Goal: Task Accomplishment & Management: Complete application form

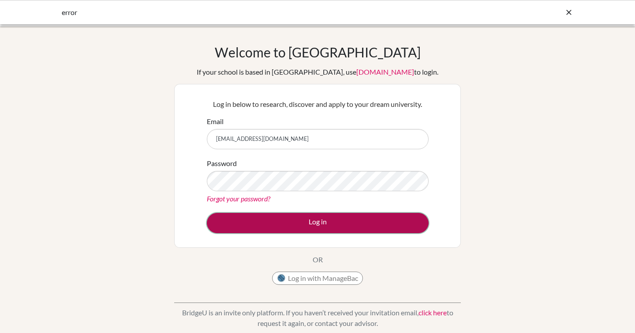
click at [303, 224] on button "Log in" at bounding box center [318, 223] width 222 height 20
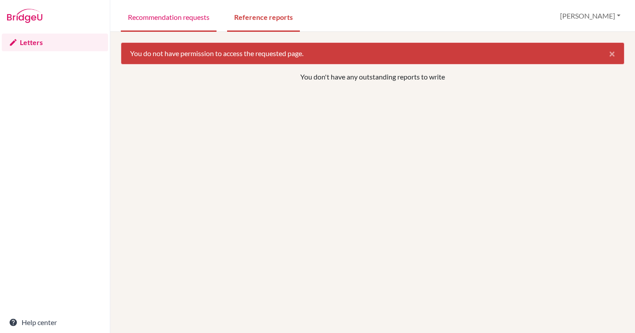
click at [191, 16] on link "Recommendation requests" at bounding box center [169, 16] width 96 height 30
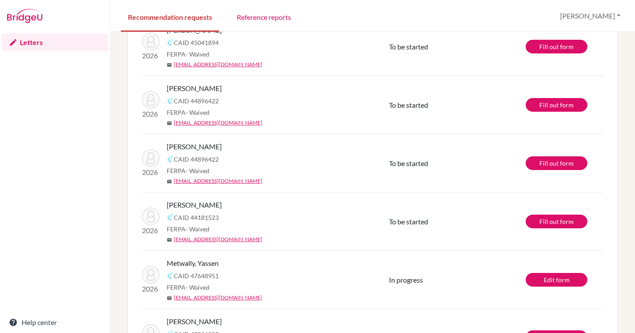
scroll to position [193, 0]
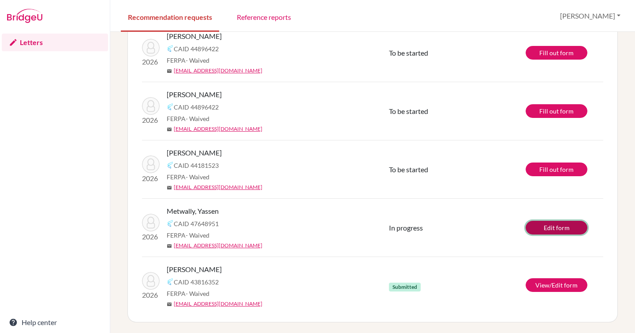
click at [553, 226] on link "Edit form" at bounding box center [557, 228] width 62 height 14
click at [340, 228] on div "CAID 47648951" at bounding box center [281, 223] width 229 height 11
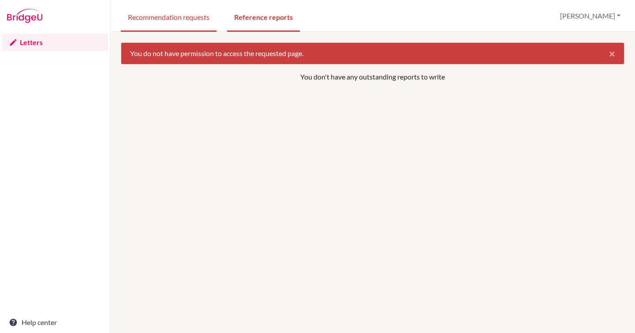
click at [165, 13] on link "Recommendation requests" at bounding box center [169, 16] width 96 height 30
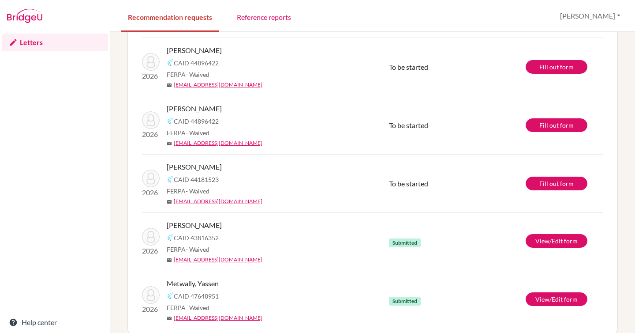
scroll to position [193, 0]
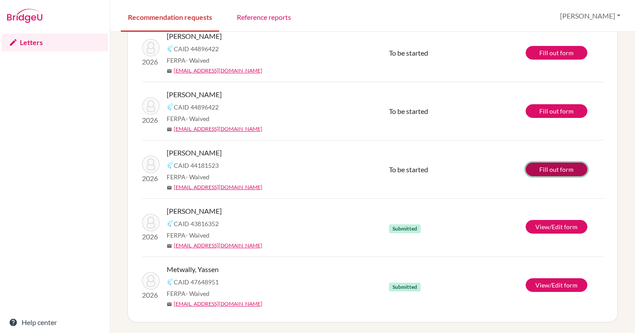
click at [544, 169] on link "Fill out form" at bounding box center [557, 169] width 62 height 14
